Goal: Information Seeking & Learning: Learn about a topic

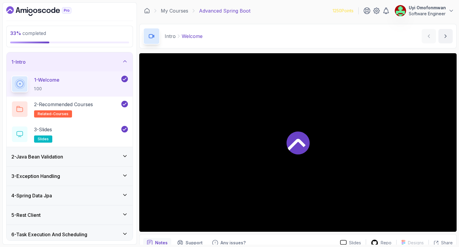
click at [28, 10] on icon "Dashboard" at bounding box center [38, 11] width 65 height 10
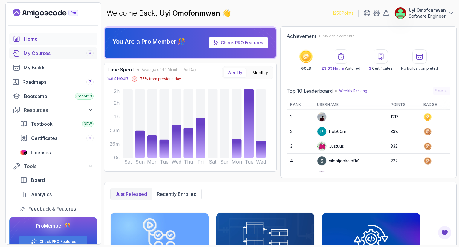
click at [34, 52] on div "My Courses 8" at bounding box center [59, 53] width 70 height 7
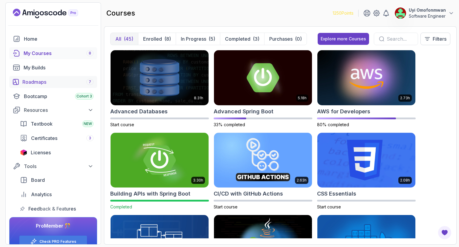
click at [42, 84] on div "Roadmaps 7" at bounding box center [57, 81] width 71 height 7
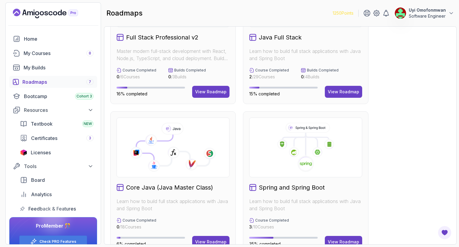
scroll to position [72, 0]
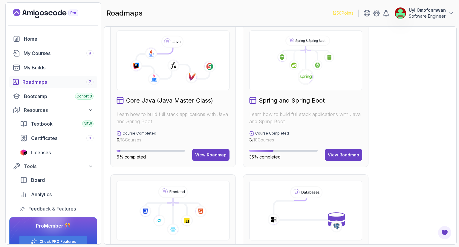
scroll to position [167, 0]
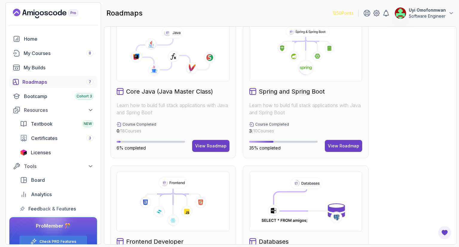
click at [407, 138] on div "Full Stack Professional v2 Master modern full-stack development with React, Nod…" at bounding box center [280, 161] width 340 height 593
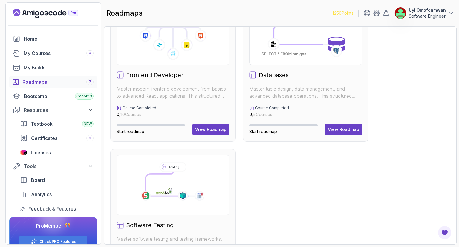
scroll to position [335, 0]
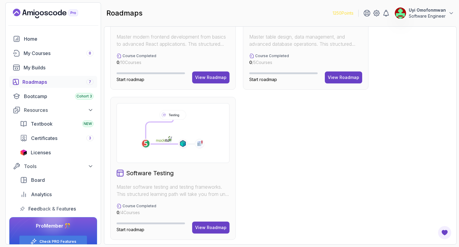
scroll to position [387, 0]
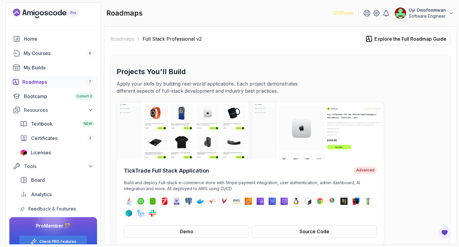
click at [406, 87] on div "Projects You'll Build Apply your skills by building real-world applications. Ea…" at bounding box center [279, 80] width 327 height 27
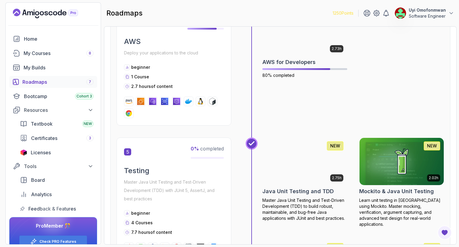
scroll to position [693, 0]
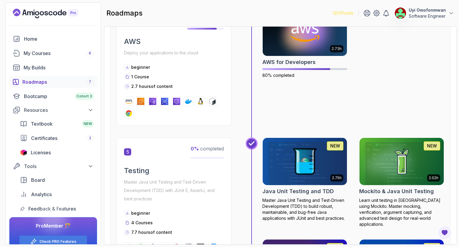
click at [407, 40] on div "2.73h AWS for Developers 80% completed" at bounding box center [353, 66] width 182 height 117
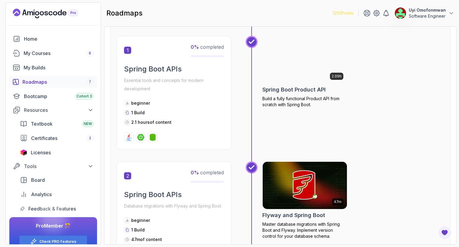
scroll to position [302, 0]
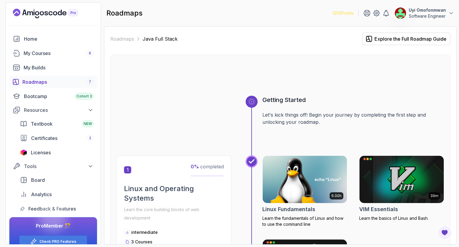
click at [355, 75] on div at bounding box center [279, 81] width 327 height 29
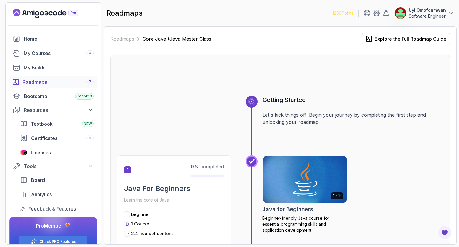
click at [264, 27] on div "Roadmaps Core Java (Java Master Class) Explore the Full Roadmap Guide Getting S…" at bounding box center [280, 135] width 352 height 218
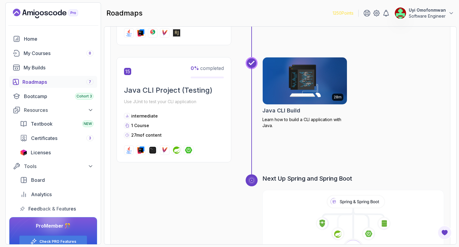
scroll to position [1891, 0]
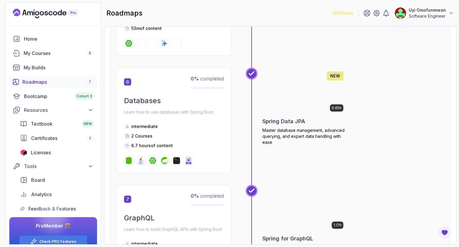
scroll to position [732, 0]
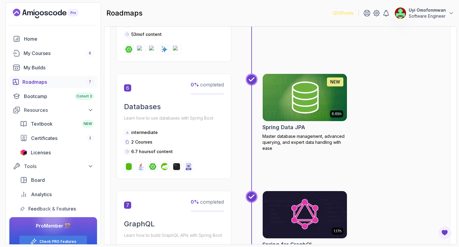
click at [405, 96] on div "6.65h NEW Spring Data JPA Master database management, advanced querying, and ex…" at bounding box center [353, 125] width 182 height 105
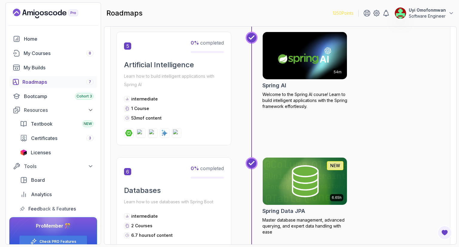
scroll to position [660, 0]
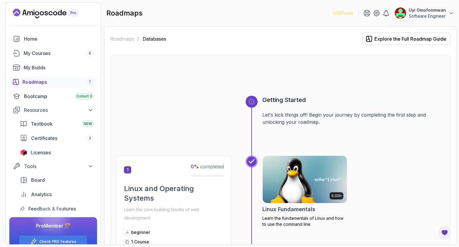
click at [331, 78] on div at bounding box center [279, 81] width 327 height 29
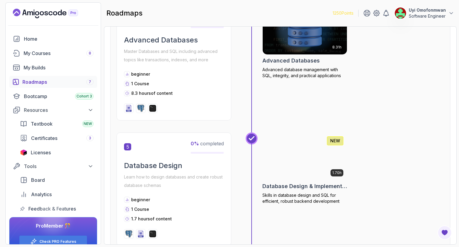
scroll to position [510, 0]
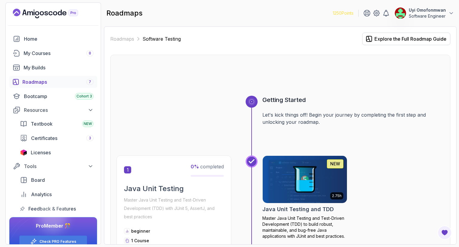
click at [394, 77] on div at bounding box center [279, 81] width 327 height 29
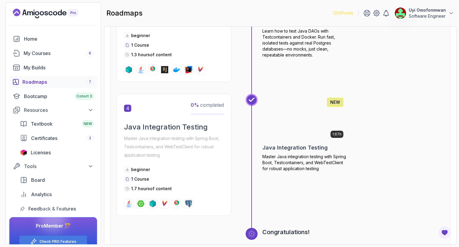
scroll to position [478, 0]
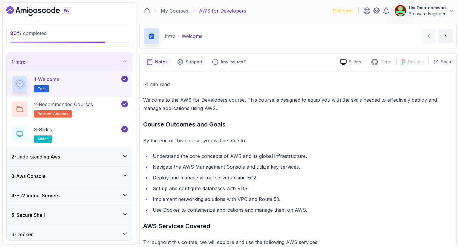
click at [64, 217] on div "5 - Secure Shell" at bounding box center [69, 214] width 116 height 7
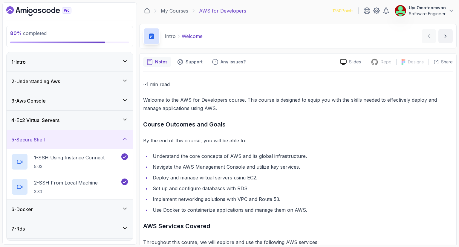
click at [56, 143] on div "5 - Secure Shell" at bounding box center [70, 139] width 126 height 19
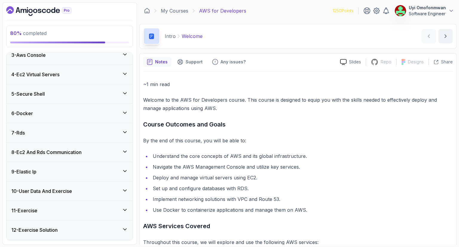
scroll to position [82, 0]
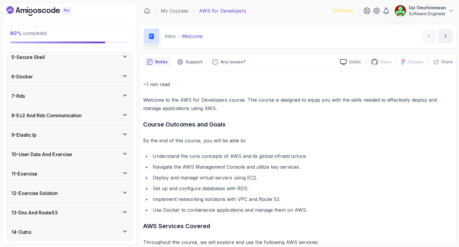
click at [35, 217] on div "13 - Dns And Route53" at bounding box center [70, 212] width 126 height 19
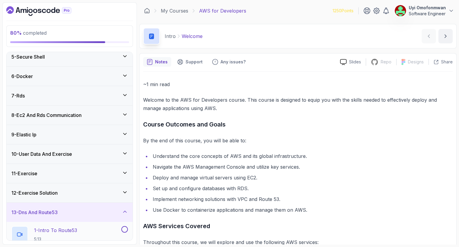
click at [62, 229] on p "1 - Intro To Route53" at bounding box center [55, 229] width 43 height 7
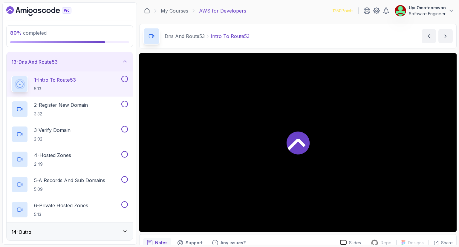
scroll to position [233, 0]
click at [108, 229] on div "14 - Outro" at bounding box center [69, 231] width 116 height 7
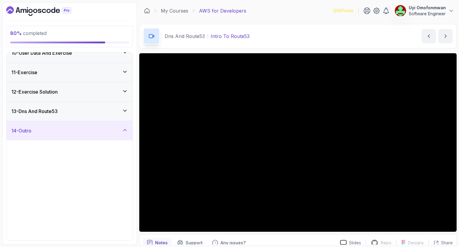
scroll to position [183, 0]
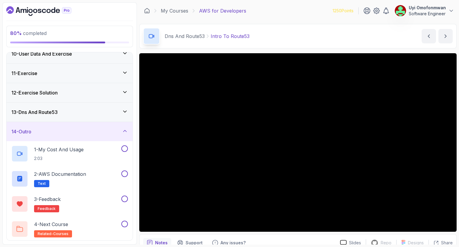
click at [106, 135] on div "14 - Outro" at bounding box center [70, 131] width 126 height 19
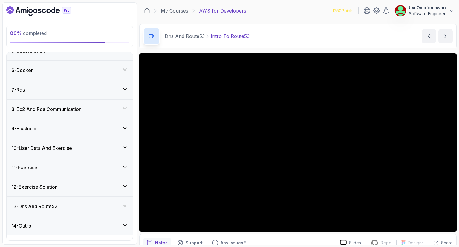
scroll to position [82, 0]
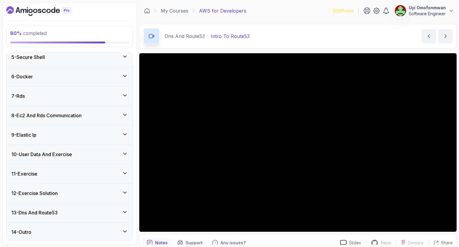
click at [108, 216] on div "13 - Dns And Route53" at bounding box center [70, 212] width 126 height 19
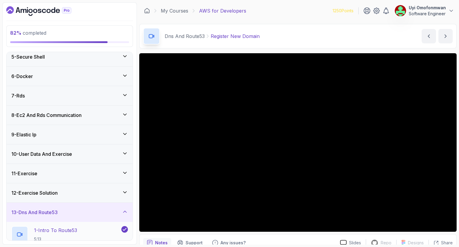
click at [56, 233] on h2 "1 - Intro To Route53 5:13" at bounding box center [55, 234] width 43 height 16
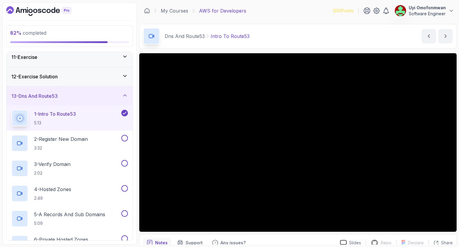
scroll to position [226, 0]
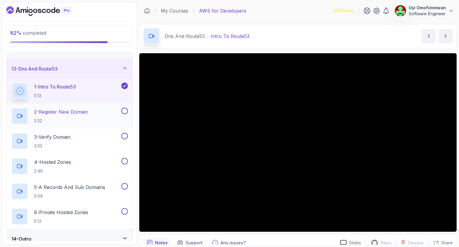
click at [76, 110] on p "2 - Register New Domain" at bounding box center [61, 111] width 54 height 7
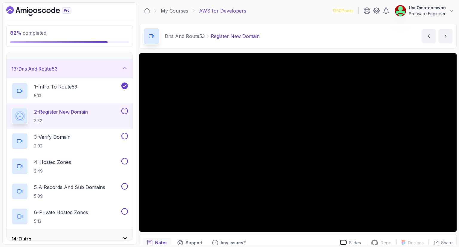
click at [21, 120] on icon at bounding box center [19, 115] width 7 height 7
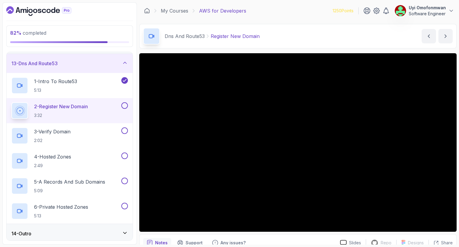
scroll to position [233, 0]
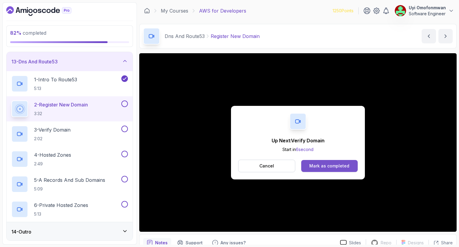
click at [336, 165] on div "Mark as completed" at bounding box center [329, 166] width 40 height 6
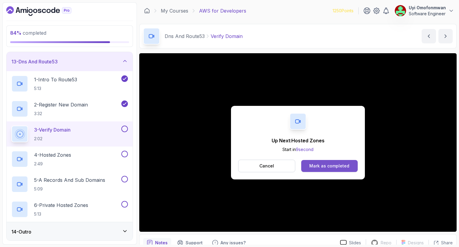
click at [317, 164] on div "Mark as completed" at bounding box center [329, 166] width 40 height 6
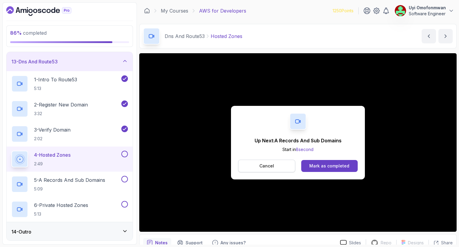
click at [272, 167] on p "Cancel" at bounding box center [266, 166] width 15 height 6
click at [319, 161] on button "Mark as completed" at bounding box center [329, 166] width 56 height 12
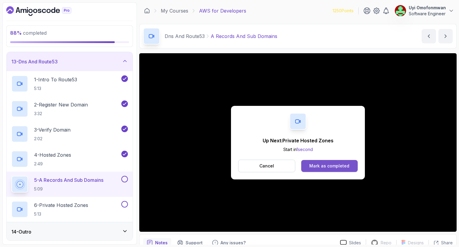
click at [345, 164] on div "Mark as completed" at bounding box center [329, 166] width 40 height 6
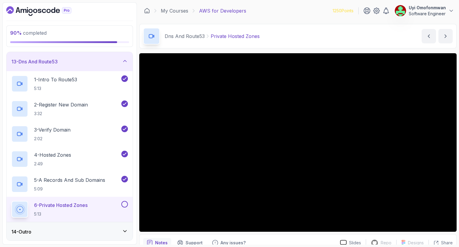
click at [96, 55] on div "13 - Dns And Route53" at bounding box center [70, 61] width 126 height 19
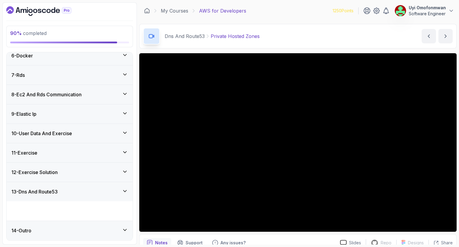
scroll to position [82, 0]
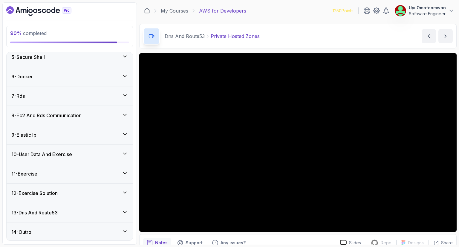
click at [103, 230] on div "14 - Outro" at bounding box center [69, 231] width 116 height 7
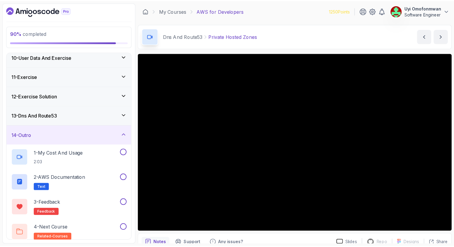
scroll to position [183, 0]
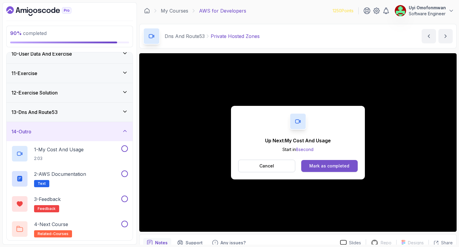
click at [329, 168] on div "Mark as completed" at bounding box center [329, 166] width 40 height 6
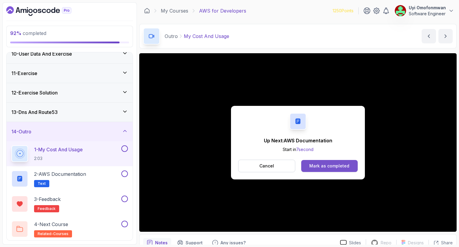
click at [321, 169] on button "Mark as completed" at bounding box center [329, 166] width 56 height 12
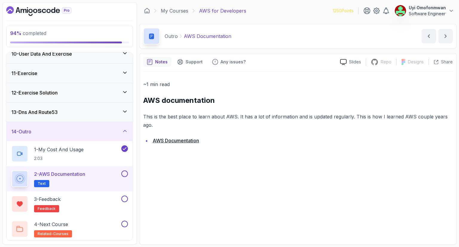
click at [126, 174] on button at bounding box center [124, 173] width 7 height 7
click at [124, 200] on button at bounding box center [124, 198] width 7 height 7
click at [108, 222] on div "4 - Next Course related-courses" at bounding box center [65, 228] width 109 height 17
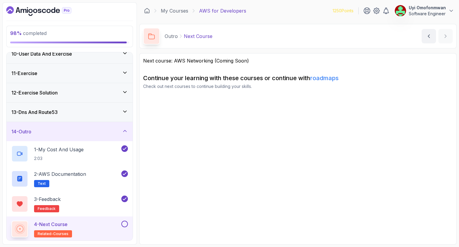
click at [124, 222] on button at bounding box center [124, 223] width 7 height 7
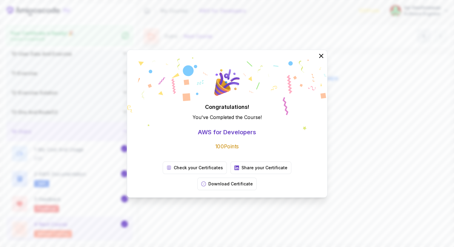
click at [196, 210] on div "Congratulations! You've Completed the Course ! AWS for Developers 100 Points Ch…" at bounding box center [227, 123] width 454 height 247
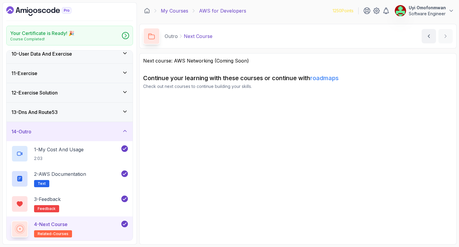
click at [176, 9] on link "My Courses" at bounding box center [174, 10] width 27 height 7
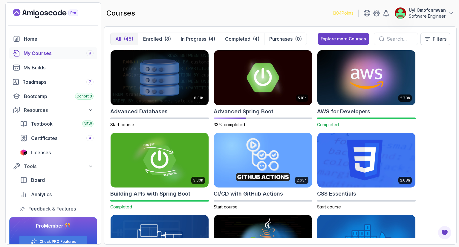
click at [437, 66] on div "8.31h Advanced Databases Start course 5.18h Advanced Spring Boot 33% completed …" at bounding box center [280, 144] width 340 height 188
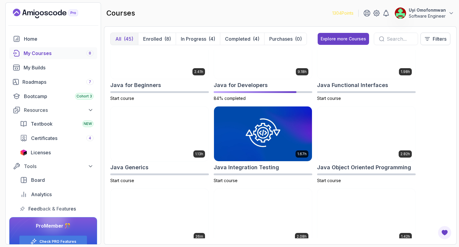
scroll to position [442, 0]
